Goal: Browse casually: Explore the website without a specific task or goal

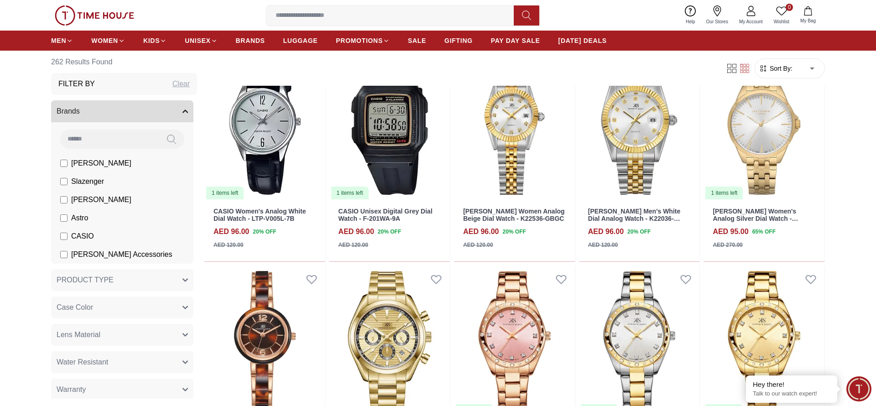
scroll to position [1003, 0]
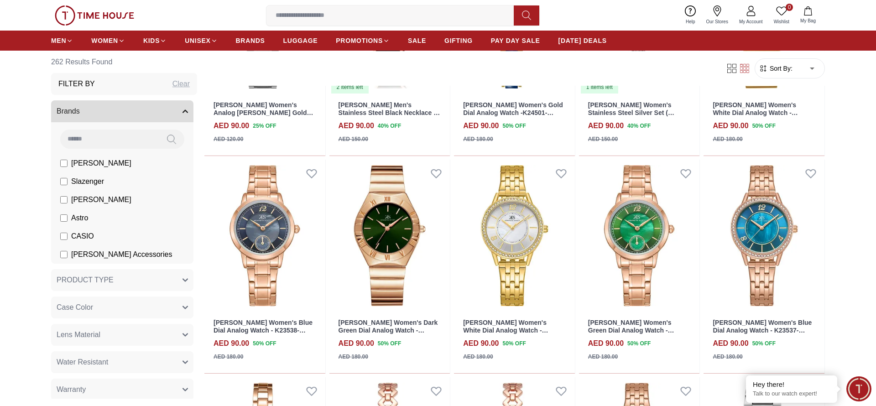
scroll to position [2785, 0]
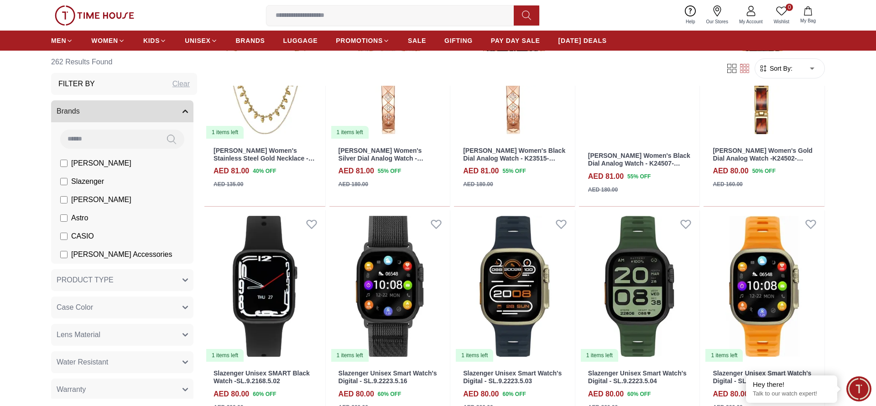
scroll to position [4567, 0]
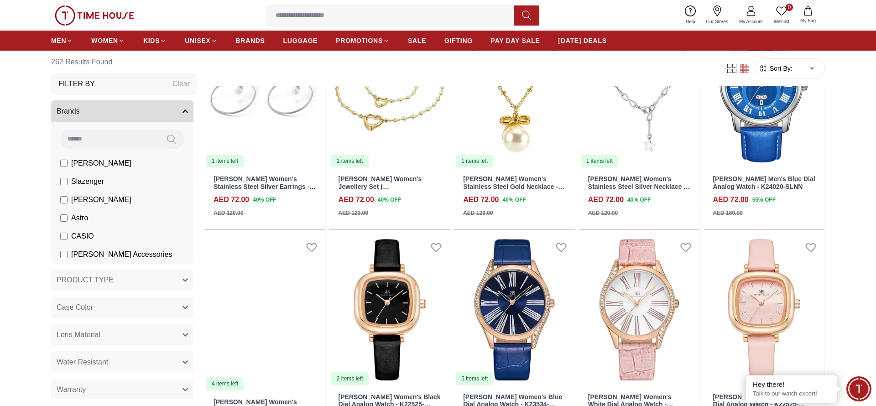
scroll to position [6349, 0]
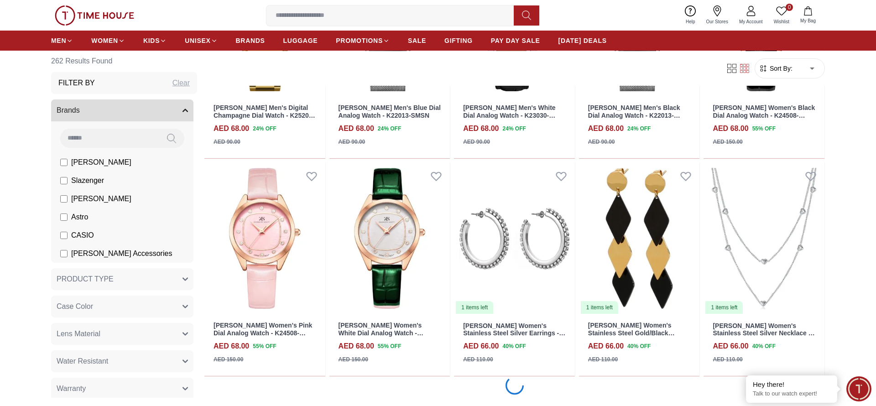
scroll to position [7240, 0]
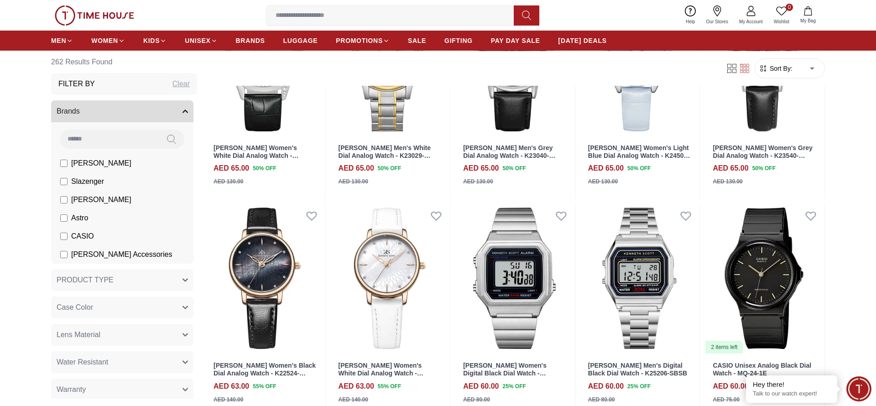
scroll to position [8348, 0]
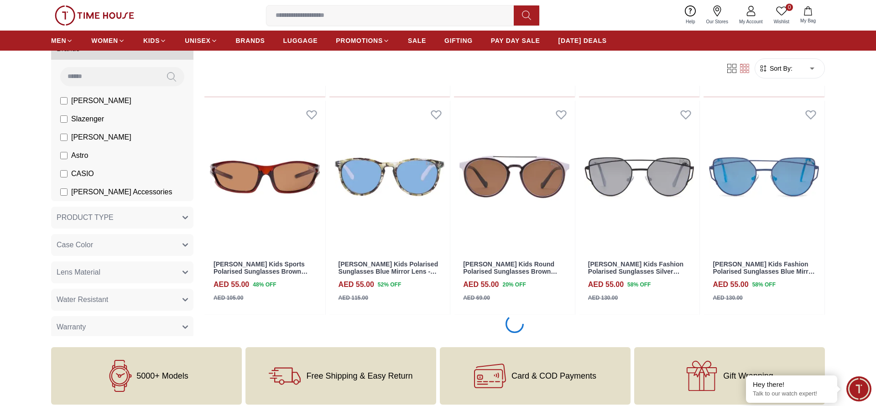
scroll to position [9912, 0]
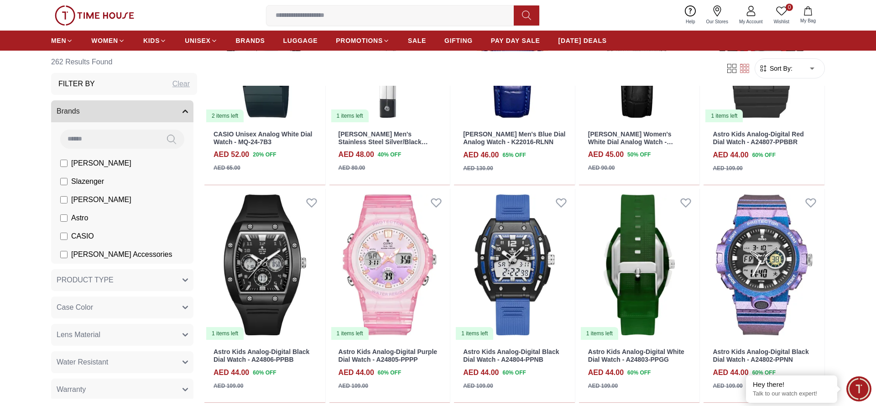
scroll to position [10322, 0]
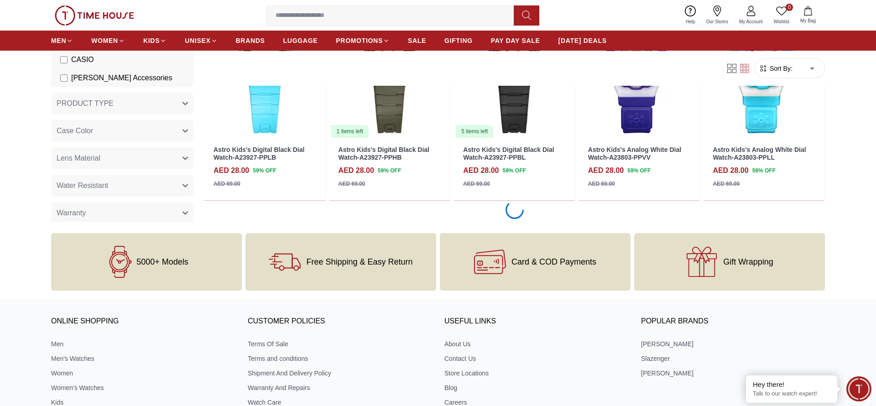
scroll to position [11694, 0]
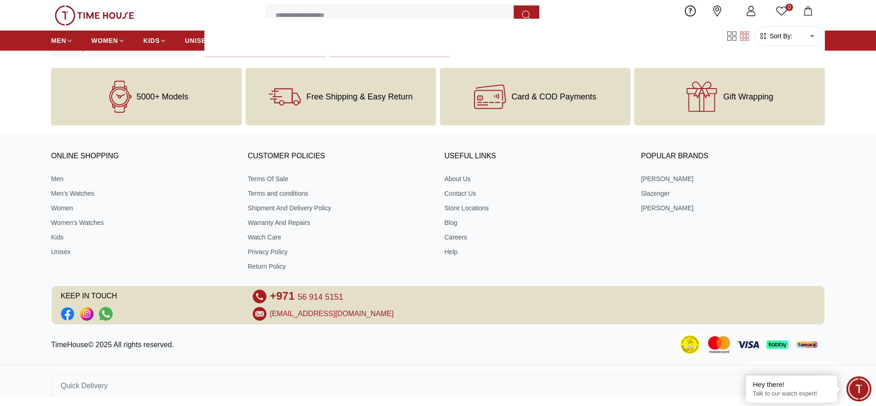
scroll to position [11896, 0]
